Goal: Complete application form

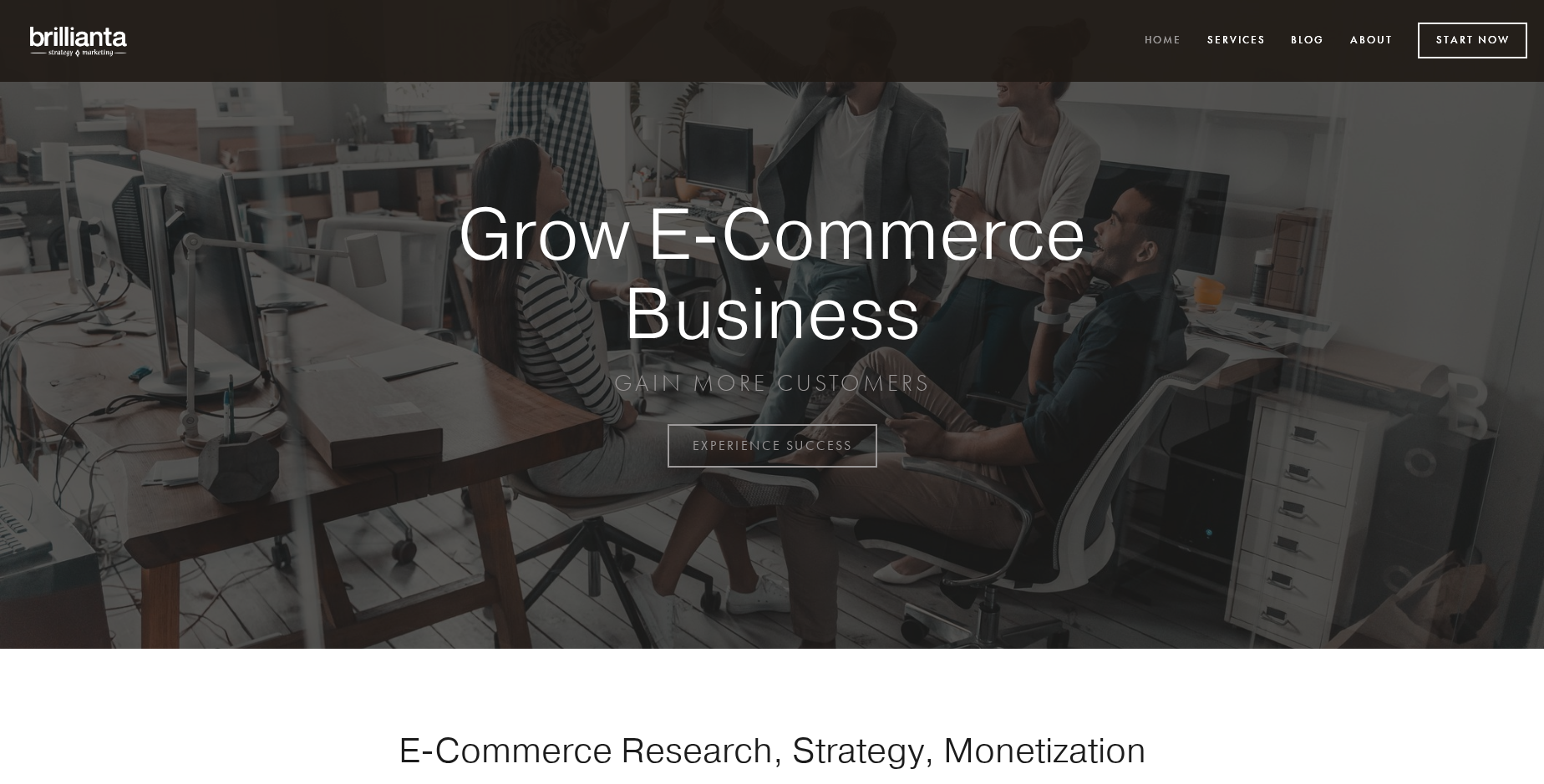
scroll to position [4378, 0]
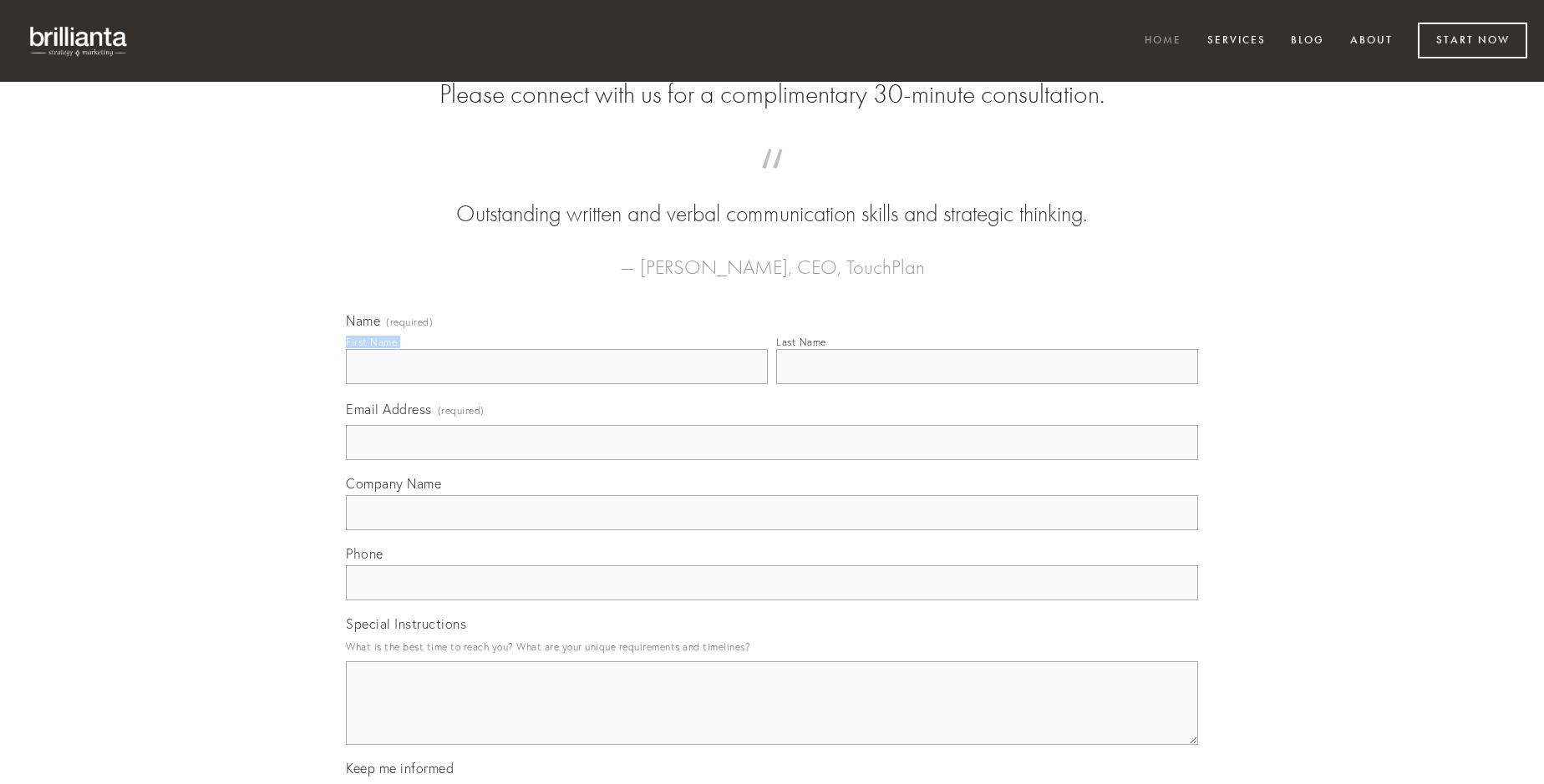
type input "[PERSON_NAME]"
click at [987, 384] on input "Last Name" at bounding box center [988, 366] width 422 height 35
type input "[PERSON_NAME]"
click at [772, 460] on input "Email Address (required)" at bounding box center [772, 442] width 853 height 35
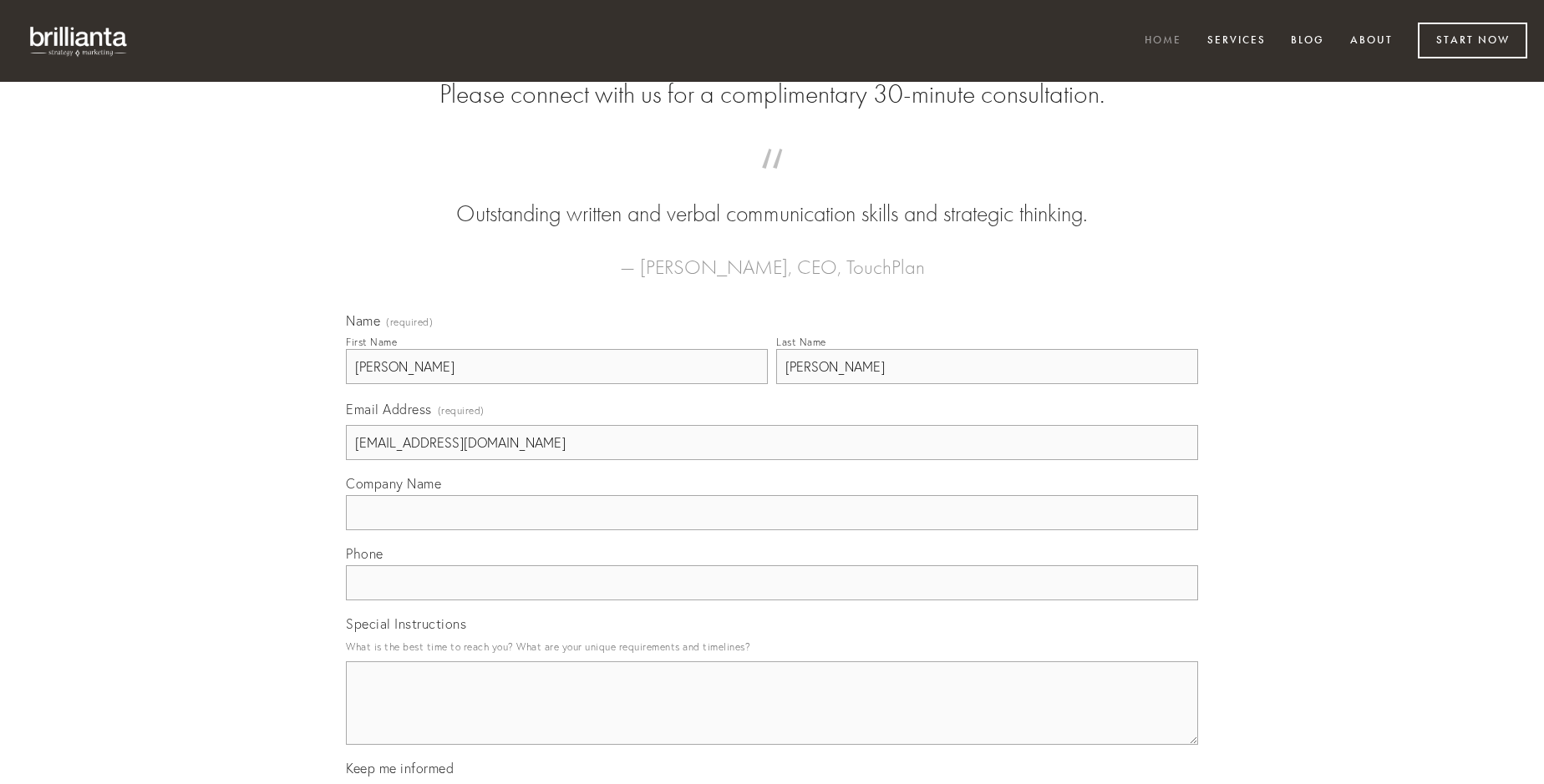
type input "[EMAIL_ADDRESS][DOMAIN_NAME]"
click at [772, 531] on input "Company Name" at bounding box center [772, 513] width 853 height 35
type input "vir"
click at [772, 601] on input "text" at bounding box center [772, 583] width 853 height 35
click at [772, 719] on textarea "Special Instructions" at bounding box center [772, 703] width 853 height 84
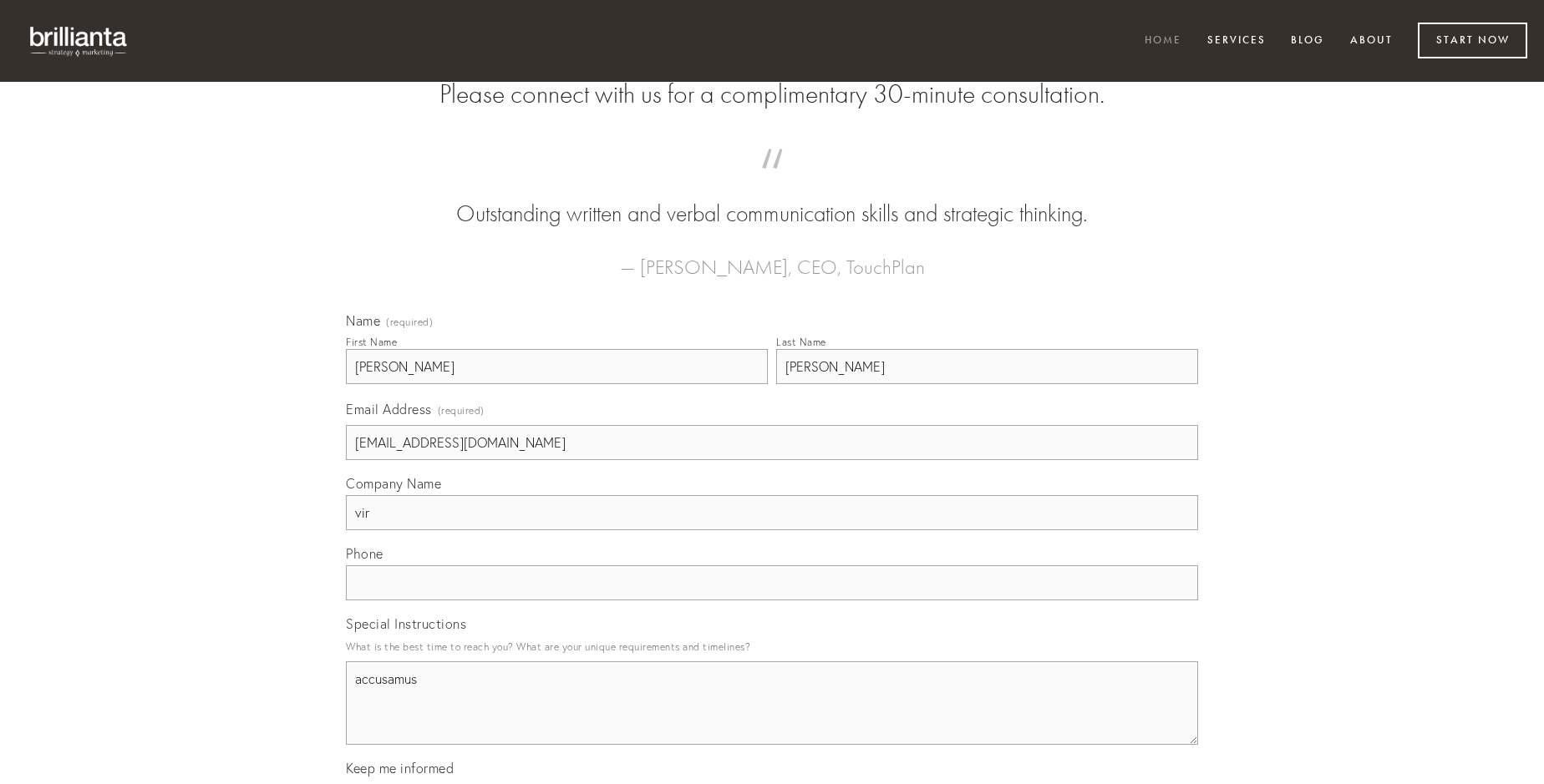
type textarea "accusamus"
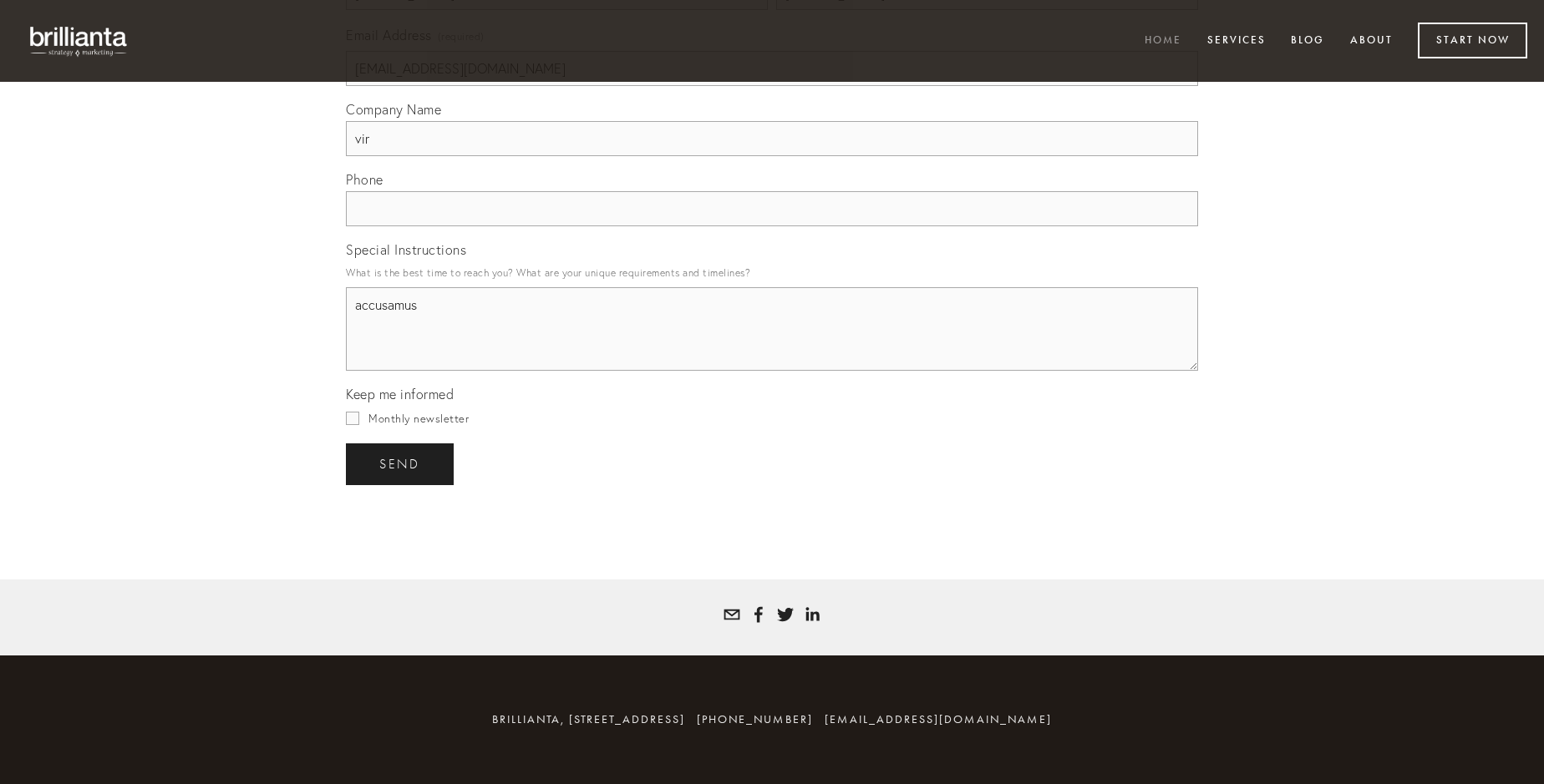
click at [401, 463] on span "send" at bounding box center [400, 464] width 41 height 15
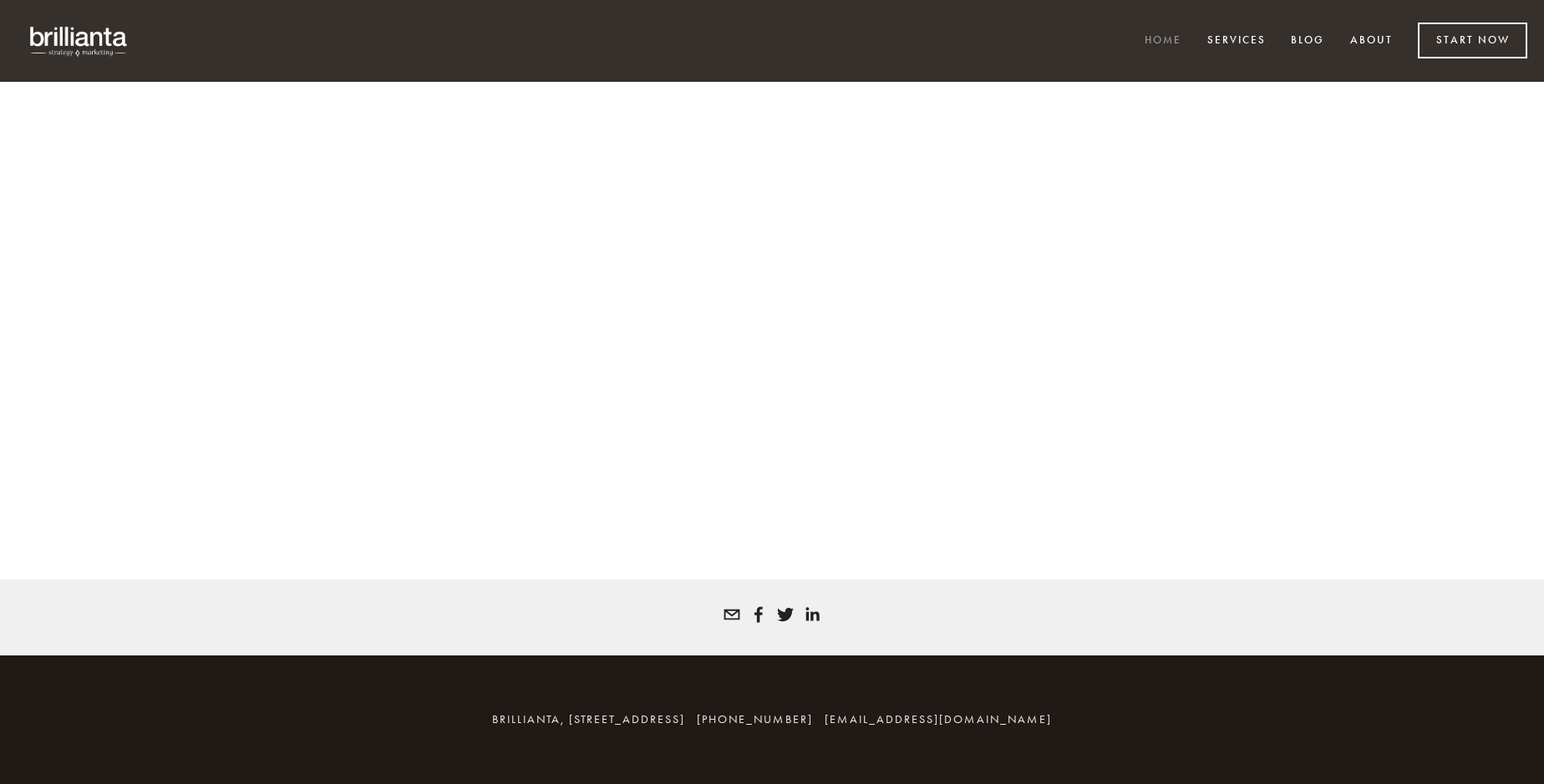
scroll to position [4357, 0]
